Goal: Task Accomplishment & Management: Manage account settings

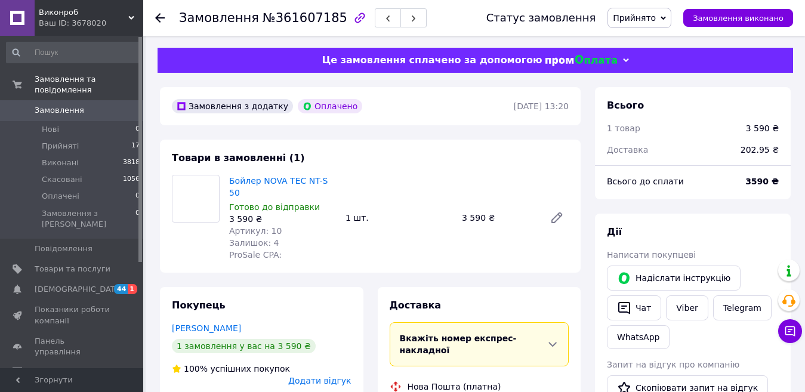
scroll to position [318, 0]
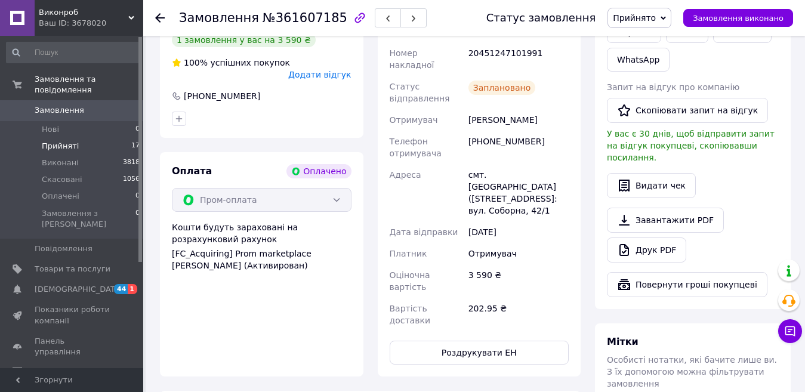
click at [118, 138] on li "Прийняті 17" at bounding box center [73, 146] width 147 height 17
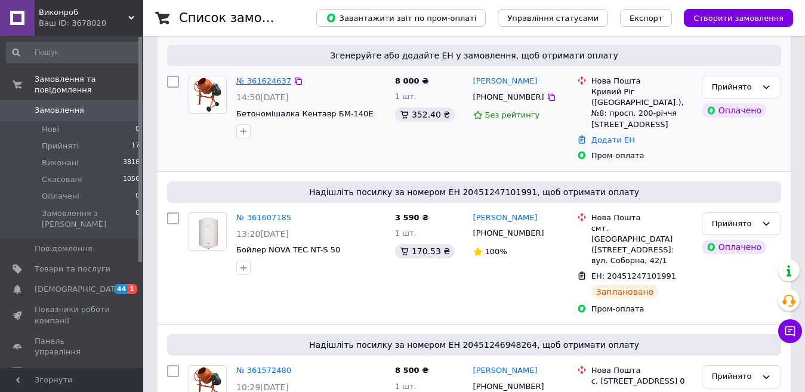
scroll to position [62, 0]
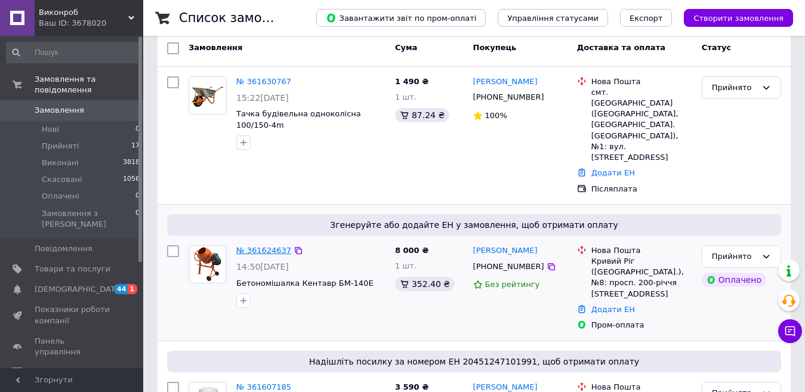
click at [261, 246] on link "№ 361624637" at bounding box center [263, 250] width 55 height 9
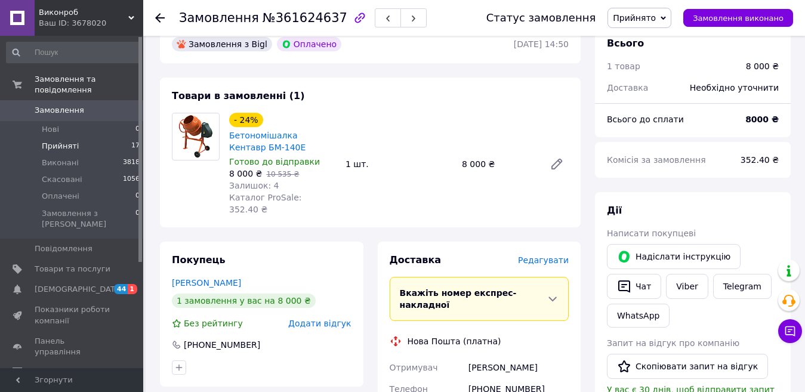
click at [112, 138] on li "Прийняті 17" at bounding box center [73, 146] width 147 height 17
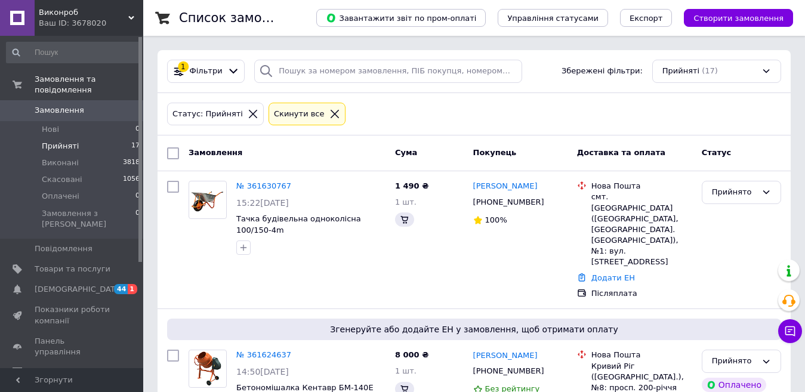
click at [247, 117] on icon at bounding box center [252, 114] width 11 height 11
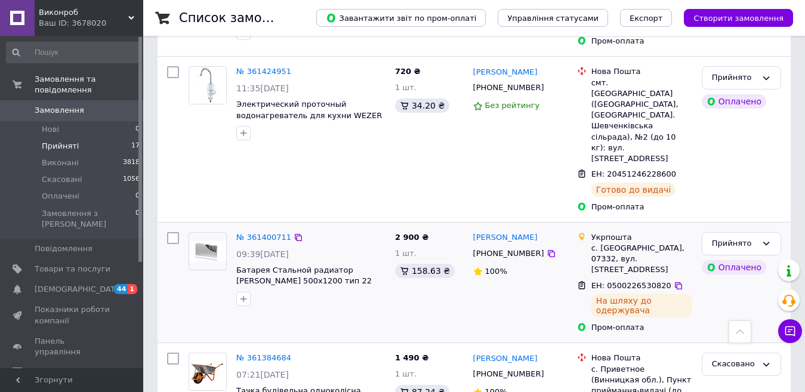
scroll to position [1628, 0]
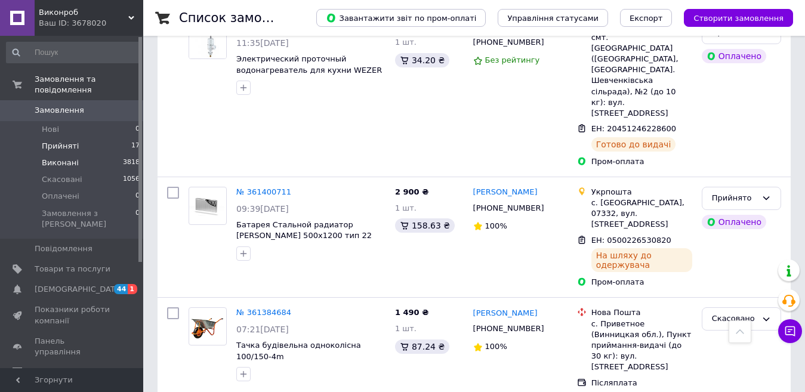
click at [132, 157] on span "3818" at bounding box center [131, 162] width 17 height 11
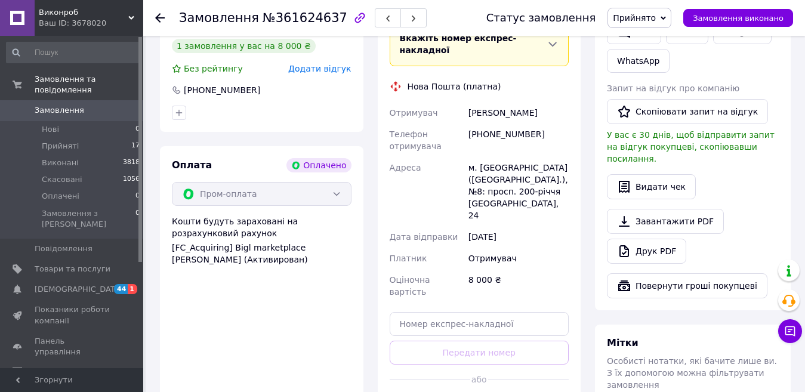
scroll to position [347, 0]
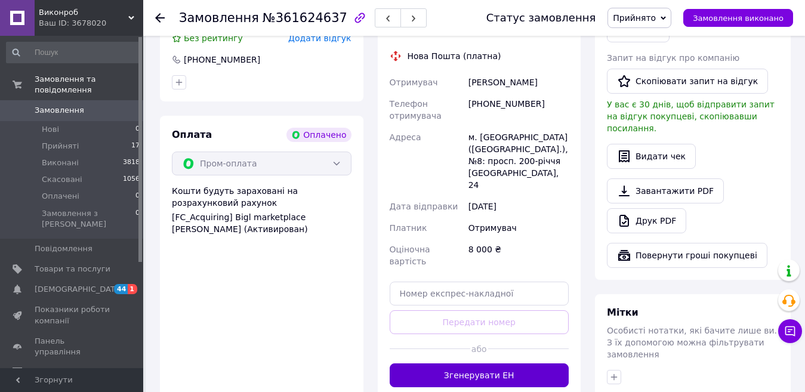
click at [508, 363] on button "Згенерувати ЕН" at bounding box center [479, 375] width 180 height 24
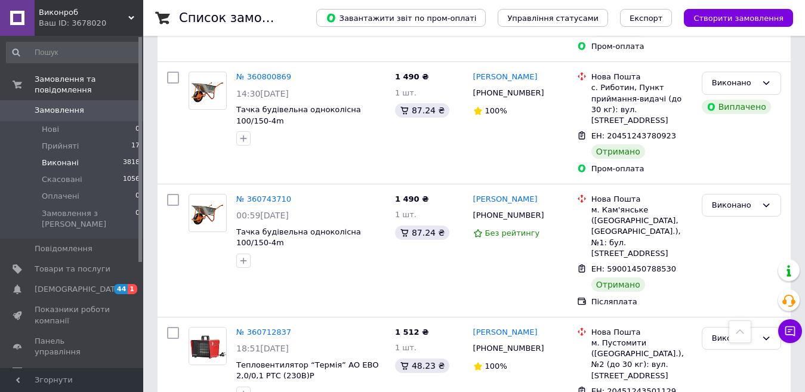
scroll to position [954, 0]
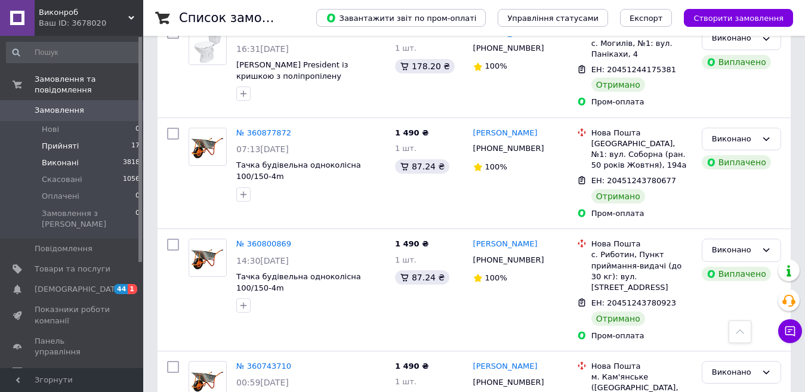
click at [113, 138] on li "Прийняті 17" at bounding box center [73, 146] width 147 height 17
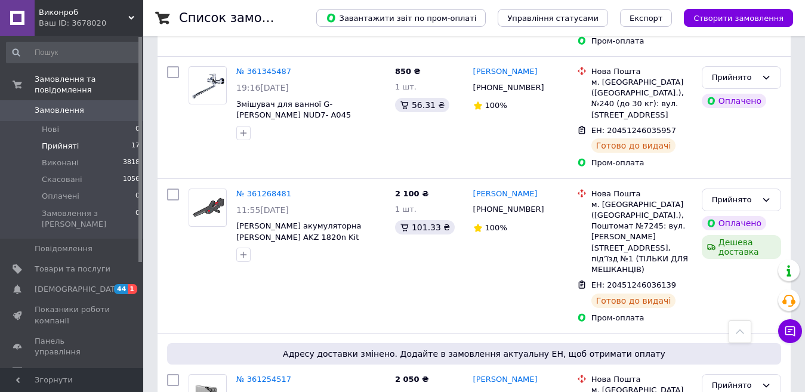
scroll to position [1922, 0]
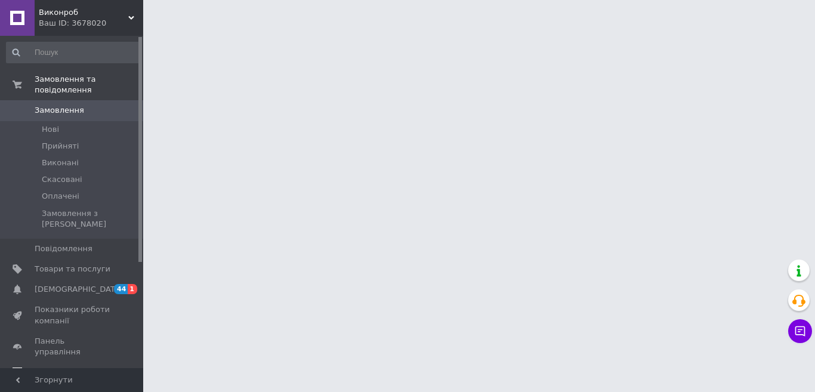
click at [46, 367] on span "Відгуки" at bounding box center [50, 372] width 31 height 11
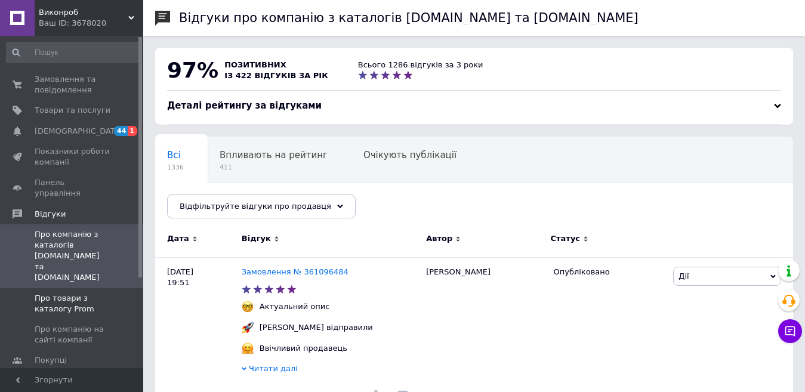
click at [92, 293] on span "Про товари з каталогу Prom" at bounding box center [73, 303] width 76 height 21
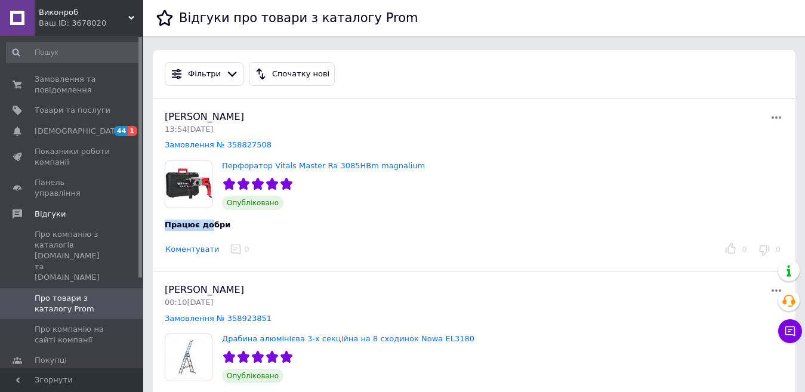
drag, startPoint x: 165, startPoint y: 222, endPoint x: 205, endPoint y: 218, distance: 39.6
click at [205, 218] on div "Працює добри" at bounding box center [367, 220] width 425 height 21
click at [88, 121] on link "Сповіщення 44 1" at bounding box center [73, 131] width 147 height 20
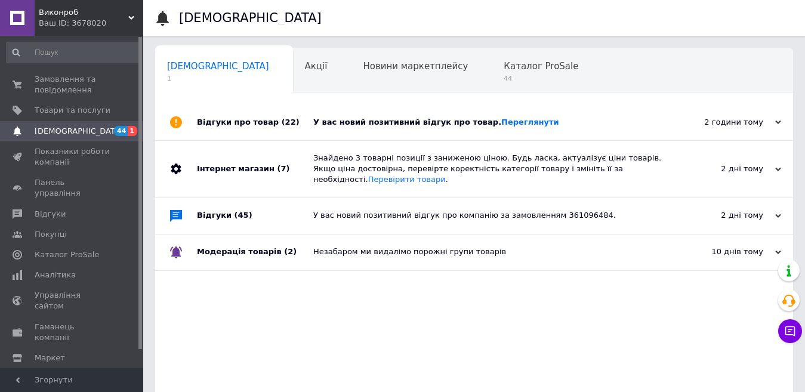
click at [292, 120] on div "Відгуки про товар (22)" at bounding box center [255, 122] width 116 height 36
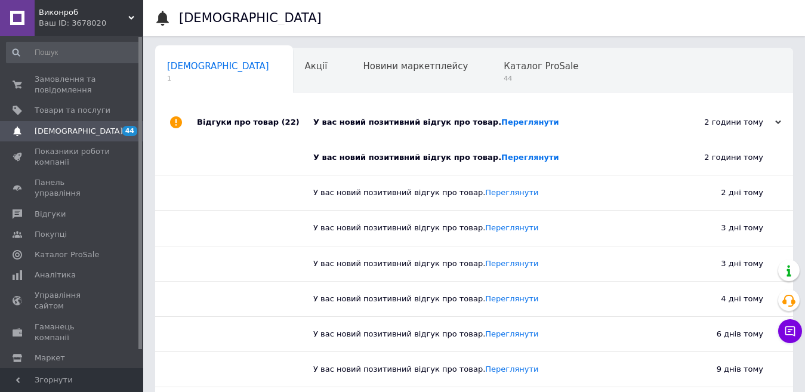
click at [292, 120] on div "Відгуки про товар (22)" at bounding box center [255, 122] width 116 height 36
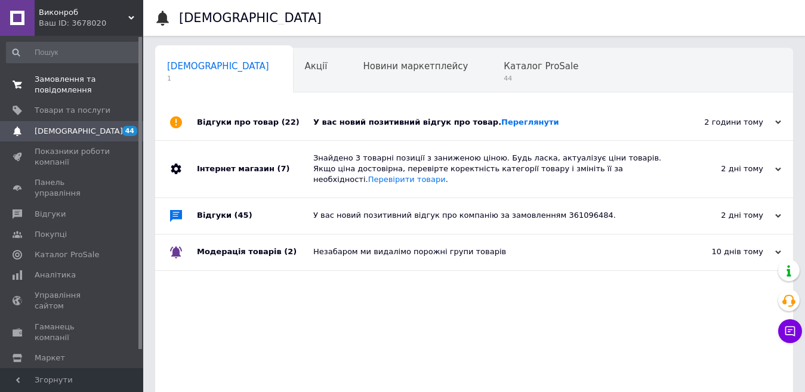
click at [94, 79] on span "Замовлення та повідомлення" at bounding box center [73, 84] width 76 height 21
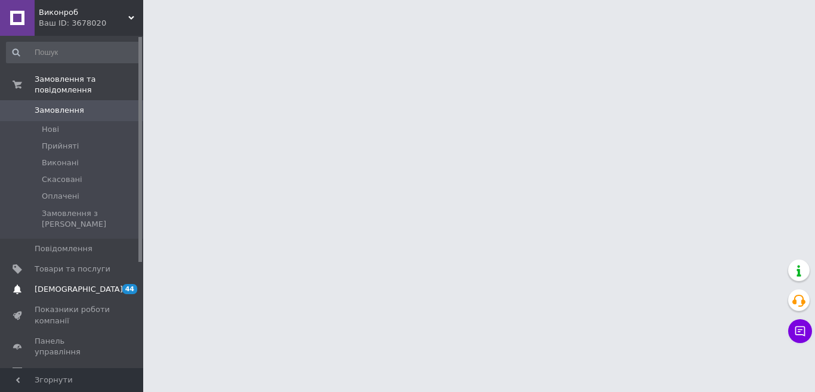
click at [88, 279] on link "Сповіщення 44" at bounding box center [73, 289] width 147 height 20
